Goal: Task Accomplishment & Management: Use online tool/utility

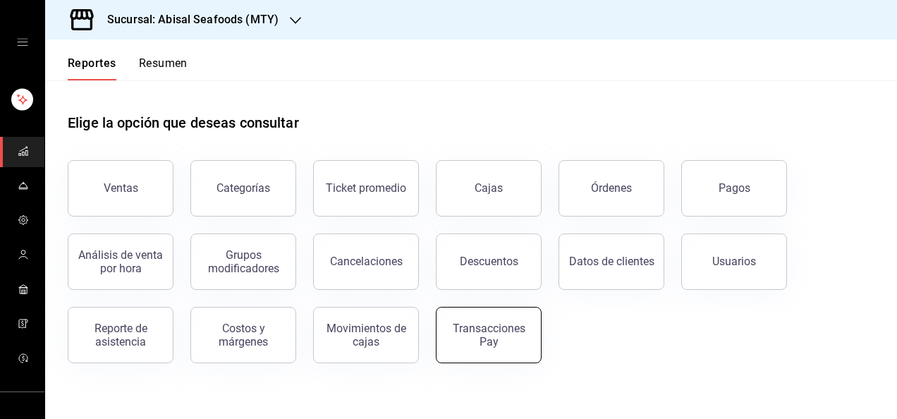
click at [470, 320] on button "Transacciones Pay" at bounding box center [489, 335] width 106 height 56
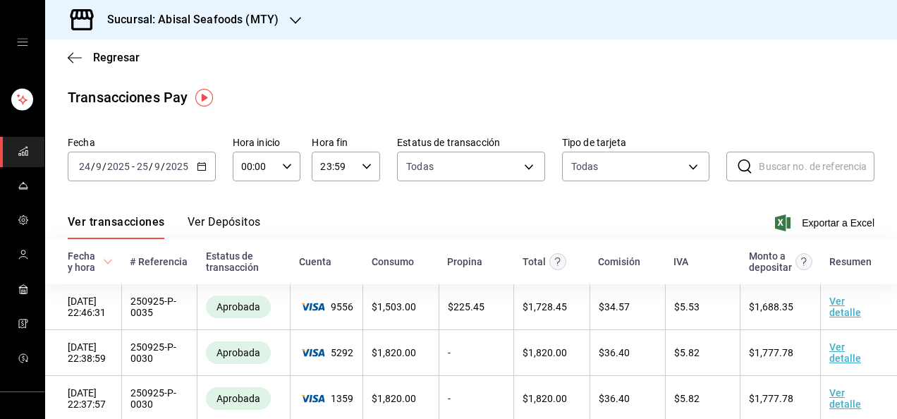
click at [201, 164] on icon "button" at bounding box center [202, 166] width 10 height 10
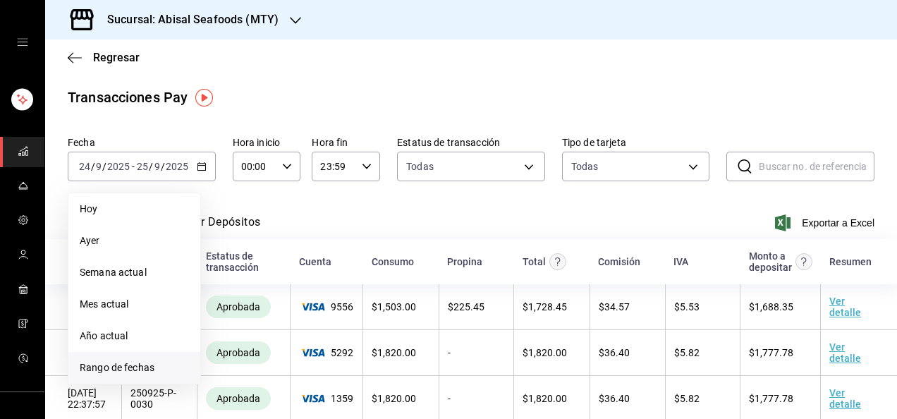
click at [106, 367] on span "Rango de fechas" at bounding box center [134, 367] width 109 height 15
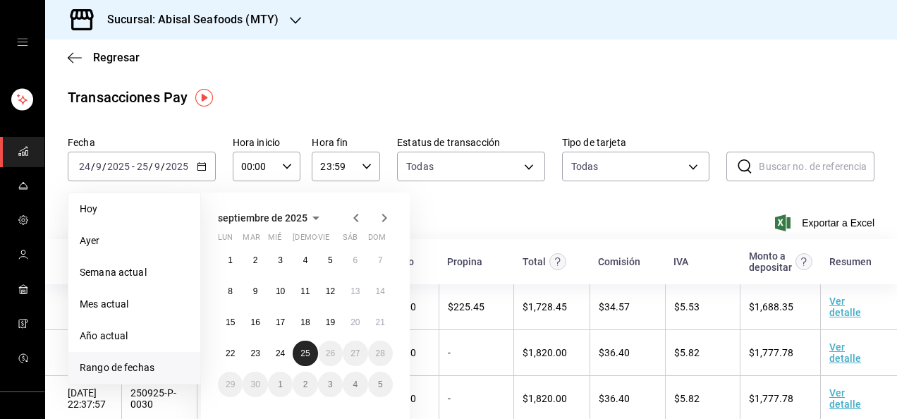
click at [298, 348] on button "25" at bounding box center [305, 353] width 25 height 25
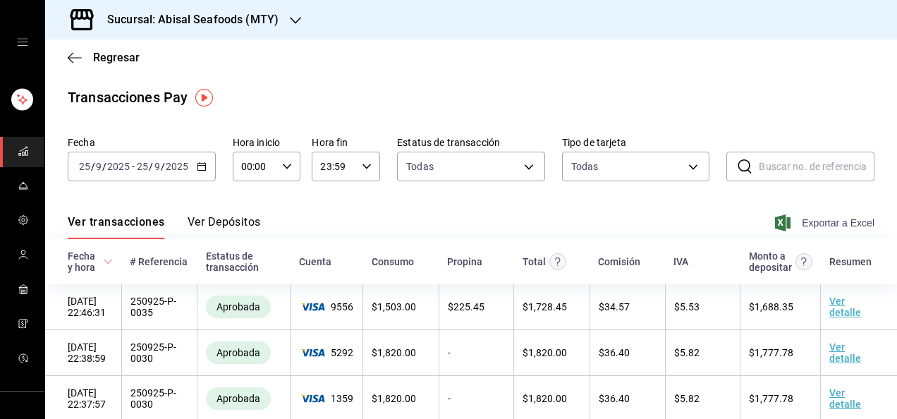
click at [797, 221] on span "Exportar a Excel" at bounding box center [826, 222] width 97 height 17
